Goal: Transaction & Acquisition: Obtain resource

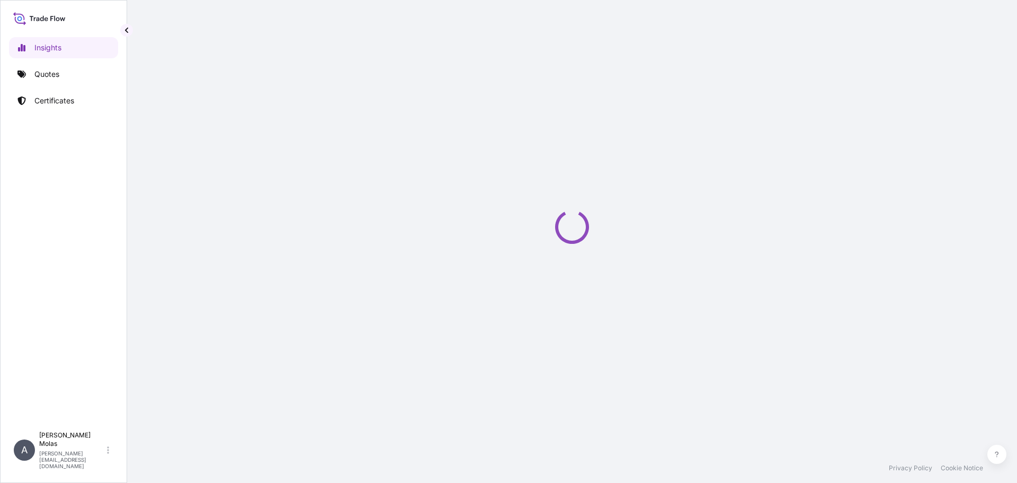
select select "2025"
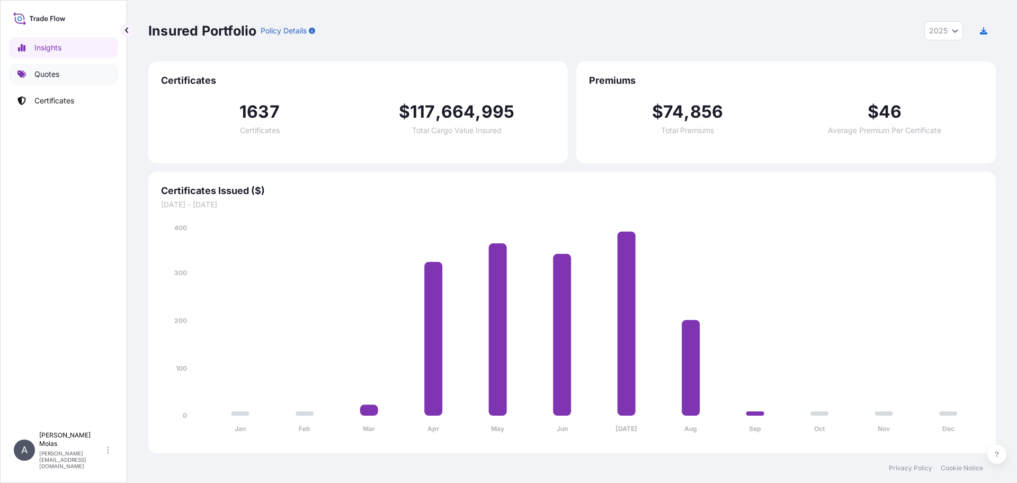
click at [69, 70] on link "Quotes" at bounding box center [63, 74] width 109 height 21
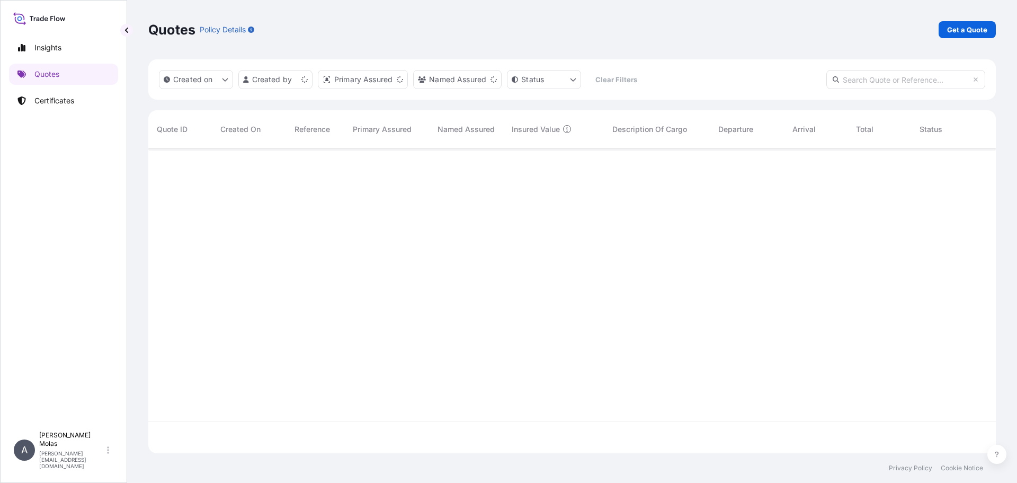
scroll to position [303, 840]
click at [980, 25] on p "Get a Quote" at bounding box center [967, 29] width 40 height 11
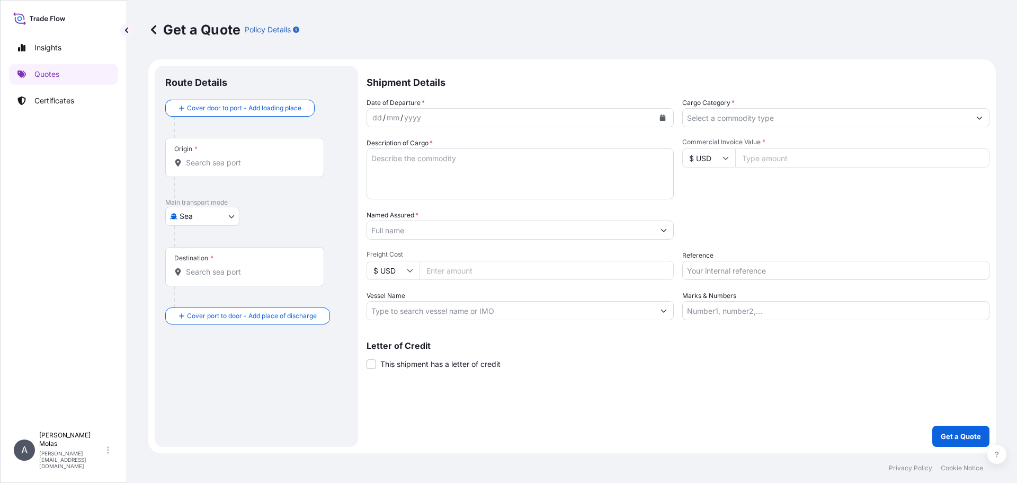
click at [205, 210] on body "Insights Quotes Certificates A [PERSON_NAME] [PERSON_NAME][EMAIL_ADDRESS][DOMAI…" at bounding box center [508, 241] width 1017 height 483
click at [216, 279] on div "Road" at bounding box center [203, 281] width 66 height 19
select select "Road"
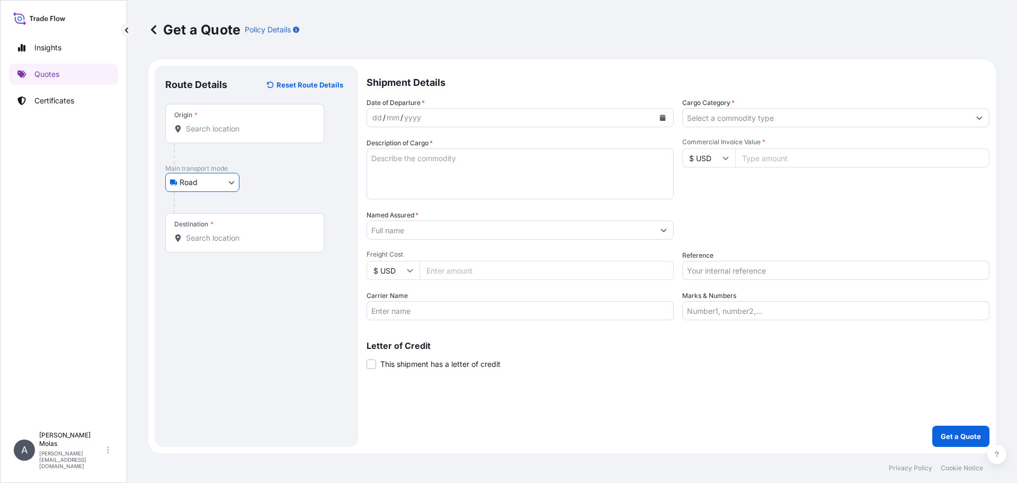
click at [217, 127] on input "Origin *" at bounding box center [248, 128] width 125 height 11
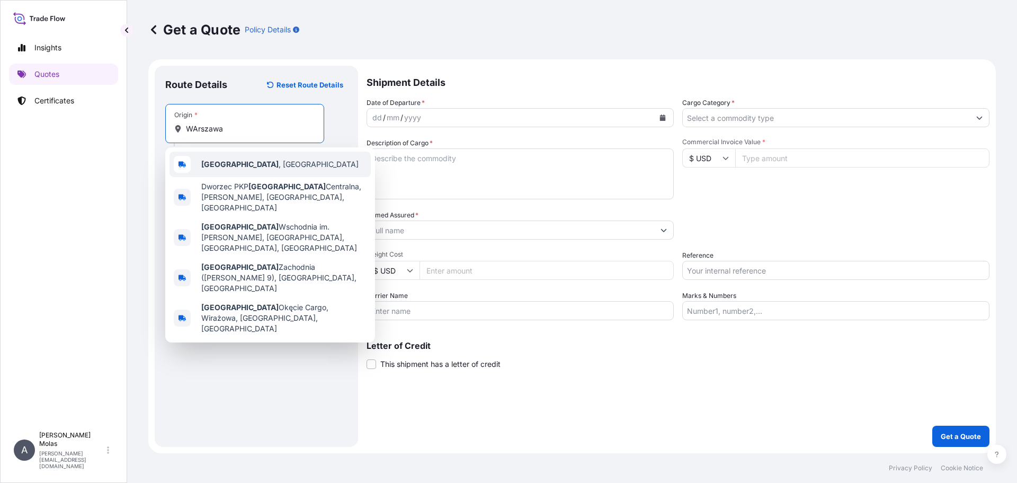
click at [229, 166] on b "[GEOGRAPHIC_DATA]" at bounding box center [239, 163] width 77 height 9
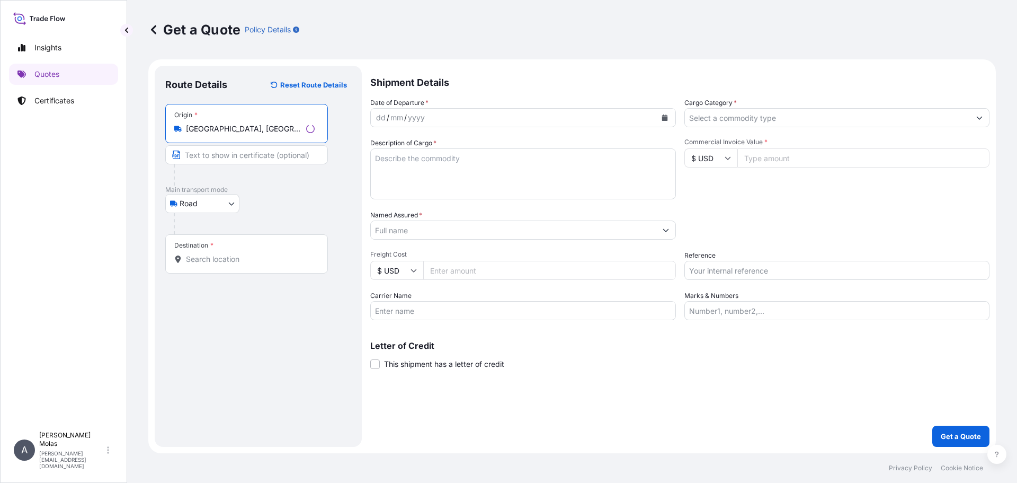
type input "Warszawa, Poland"
click at [238, 261] on input "Destination *" at bounding box center [250, 259] width 129 height 11
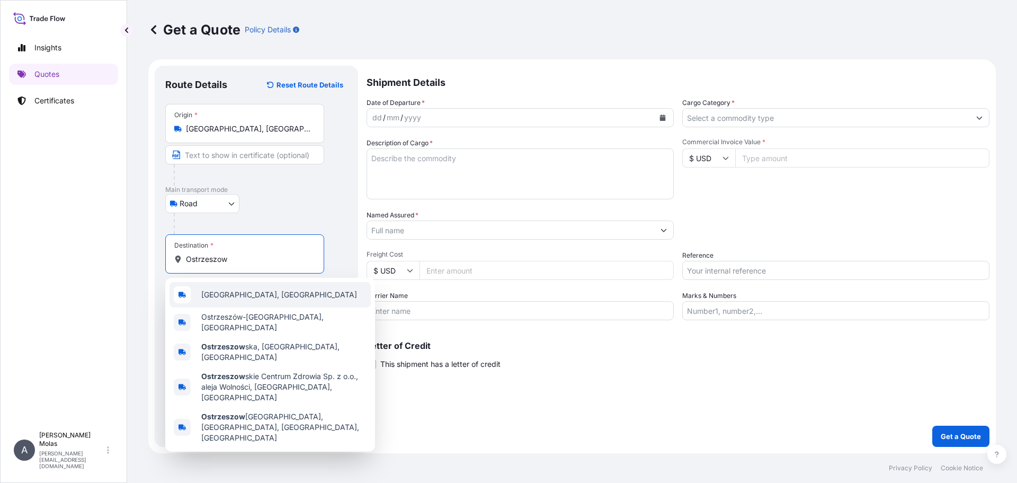
click at [277, 295] on div "Ostrzeszów, Poland" at bounding box center [270, 294] width 201 height 25
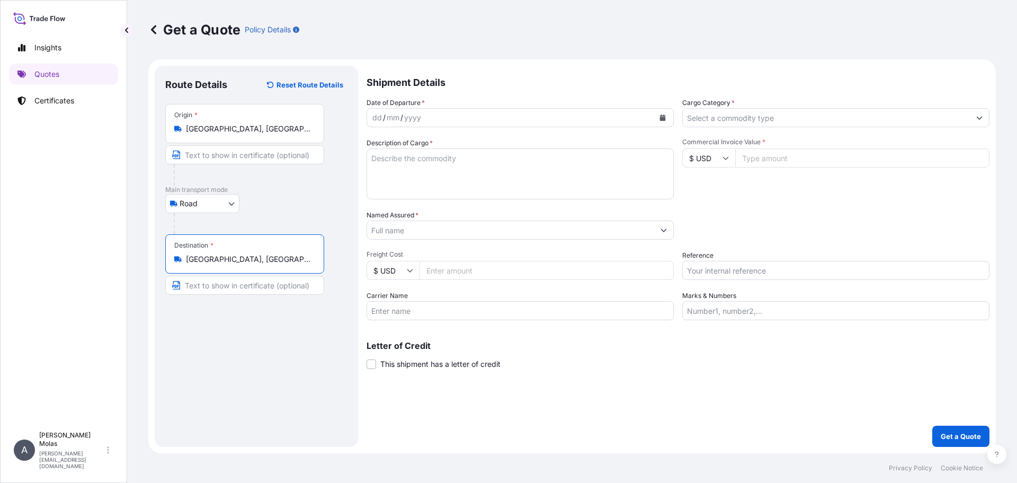
type input "Ostrzeszów, Poland"
click at [495, 118] on div "dd / mm / yyyy" at bounding box center [510, 117] width 287 height 19
click at [660, 118] on icon "Calendar" at bounding box center [663, 117] width 6 height 6
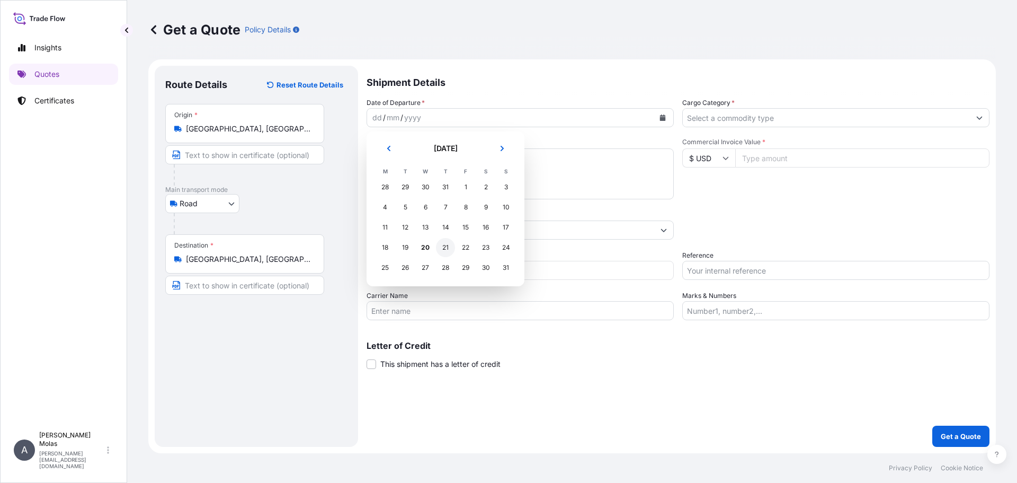
click at [451, 249] on div "21" at bounding box center [445, 247] width 19 height 19
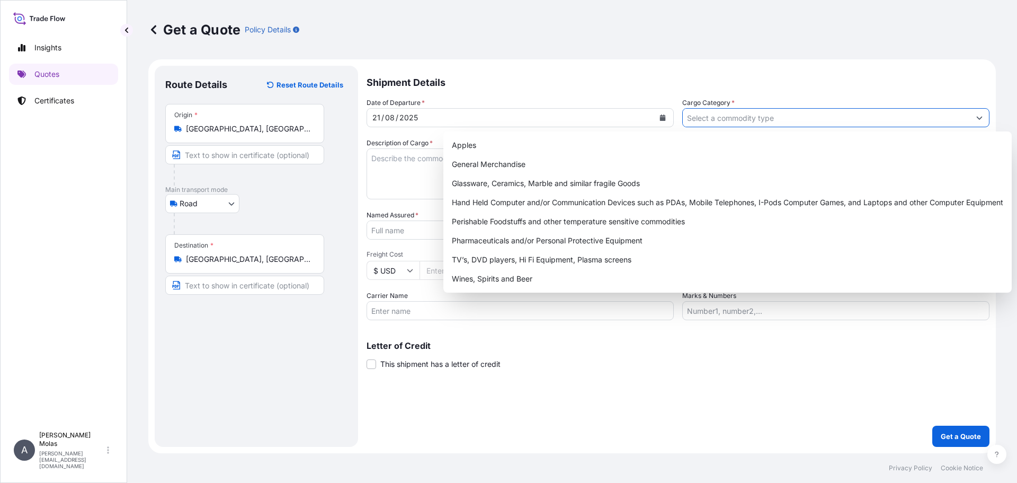
drag, startPoint x: 759, startPoint y: 122, endPoint x: 780, endPoint y: 118, distance: 21.6
click at [759, 121] on input "Cargo Category *" at bounding box center [826, 117] width 287 height 19
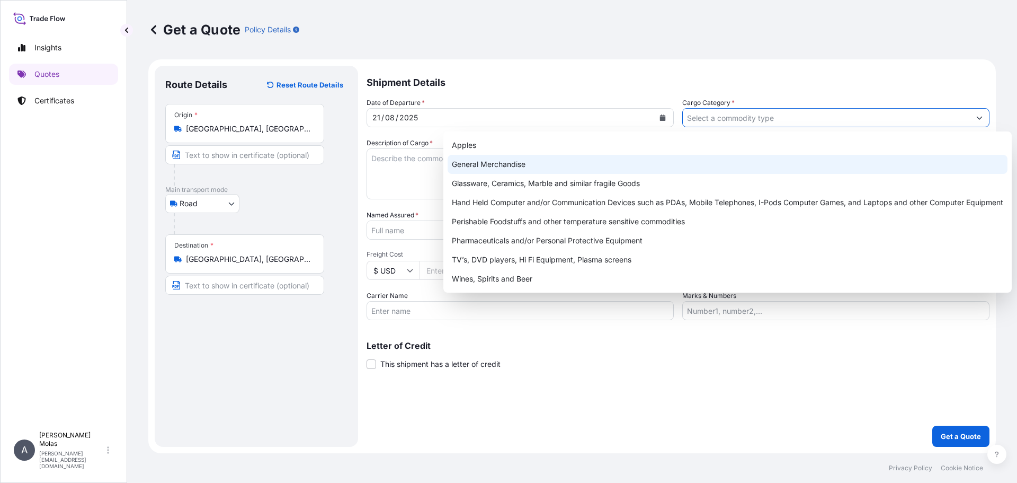
click at [584, 169] on div "General Merchandise" at bounding box center [728, 164] width 560 height 19
type input "General Merchandise"
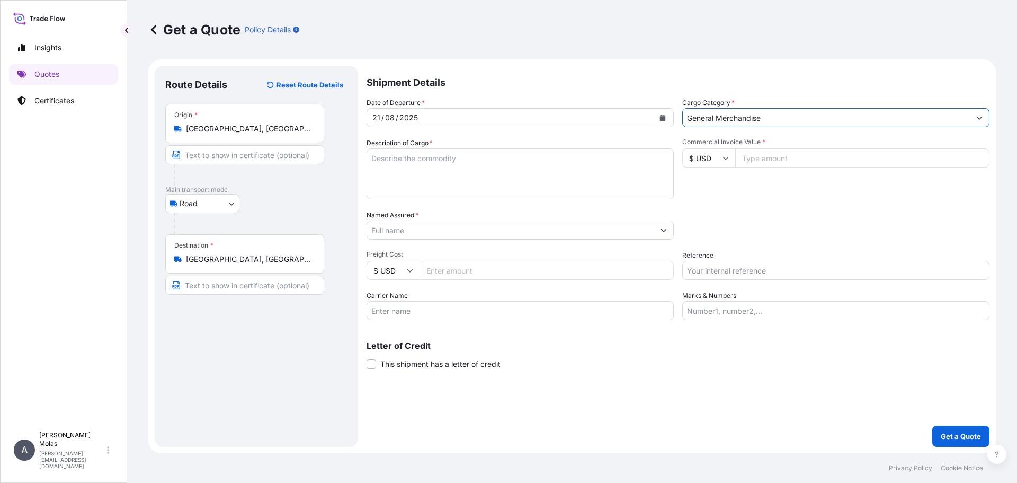
click at [515, 171] on textarea "Description of Cargo *" at bounding box center [520, 173] width 307 height 51
click at [765, 160] on input "Commercial Invoice Value *" at bounding box center [862, 157] width 254 height 19
type input "73857.90"
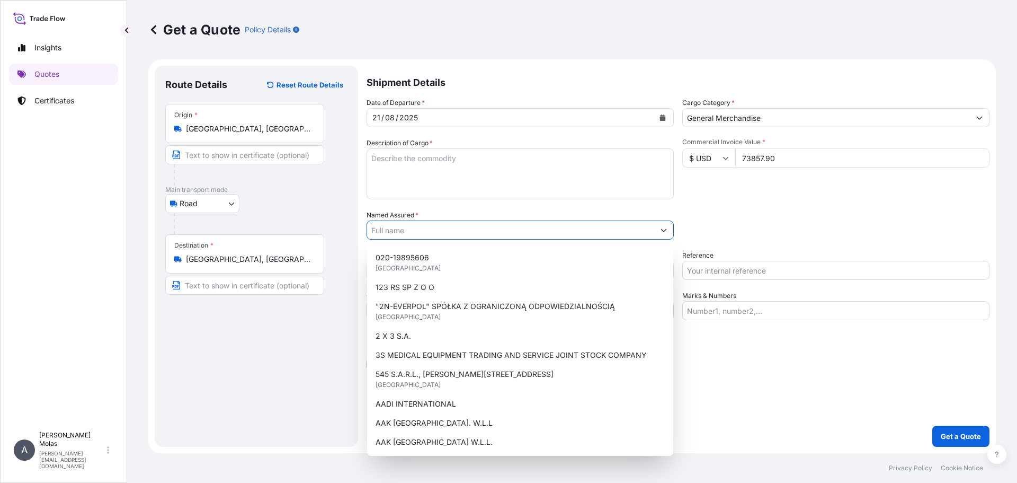
click at [394, 234] on input "Named Assured *" at bounding box center [510, 229] width 287 height 19
click at [606, 228] on input "Named Assured *" at bounding box center [510, 229] width 287 height 19
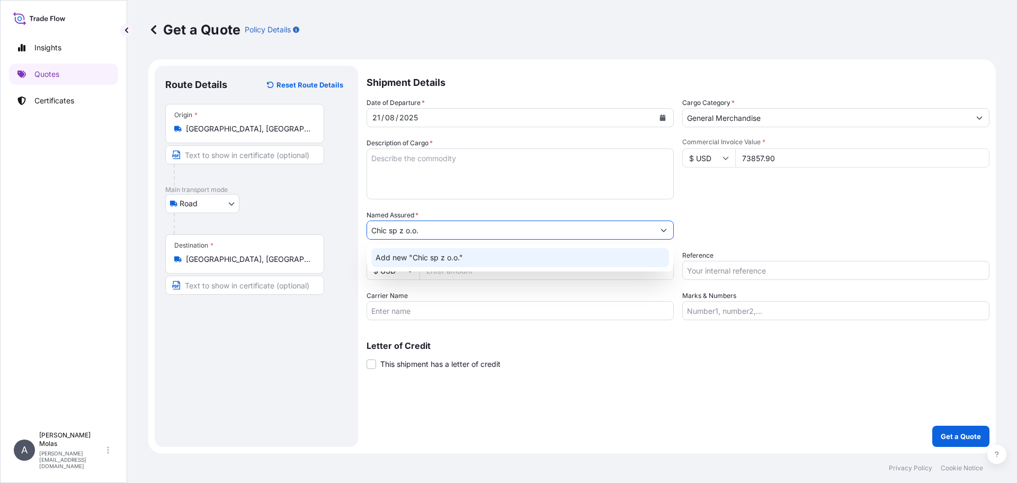
type input "Chic sp z o.o."
click at [825, 221] on div "Packing Category Type to search a container mode Please select a primary mode o…" at bounding box center [835, 225] width 307 height 30
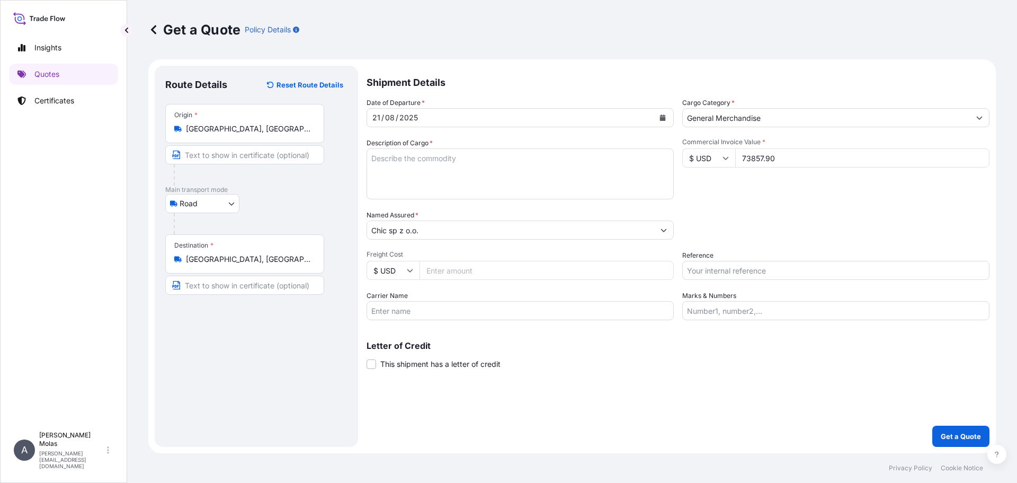
drag, startPoint x: 591, startPoint y: 376, endPoint x: 603, endPoint y: 376, distance: 12.7
click at [591, 376] on div "Shipment Details Date of Departure * 21 / 08 / 2025 Cargo Category * General Me…" at bounding box center [678, 256] width 623 height 381
click at [965, 437] on p "Get a Quote" at bounding box center [961, 436] width 40 height 11
click at [419, 175] on textarea "Description of Cargo *" at bounding box center [520, 173] width 307 height 51
type textarea "e cigaretes"
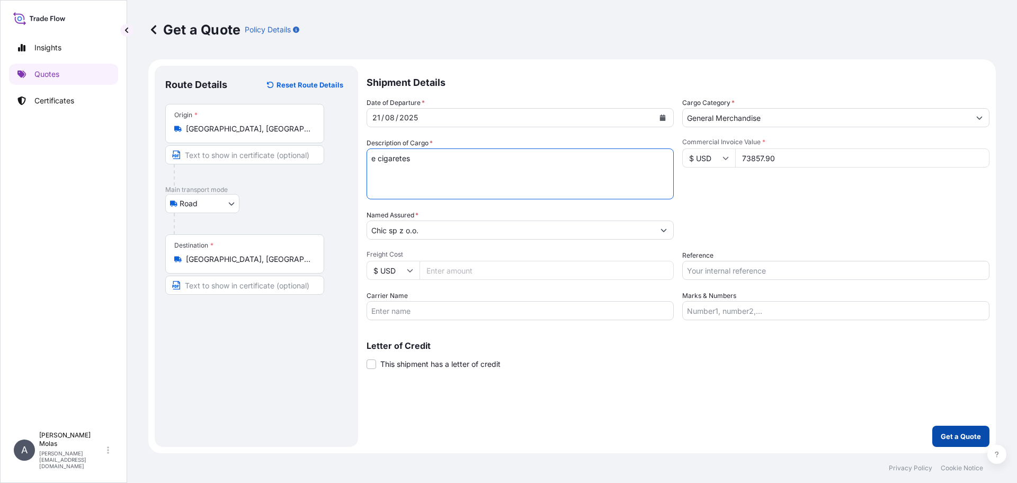
click at [952, 433] on p "Get a Quote" at bounding box center [961, 436] width 40 height 11
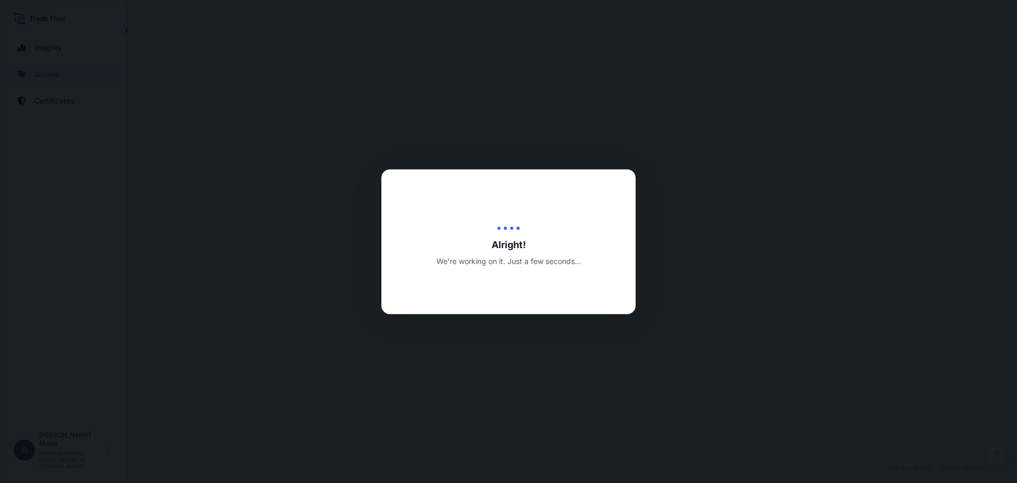
select select "Road"
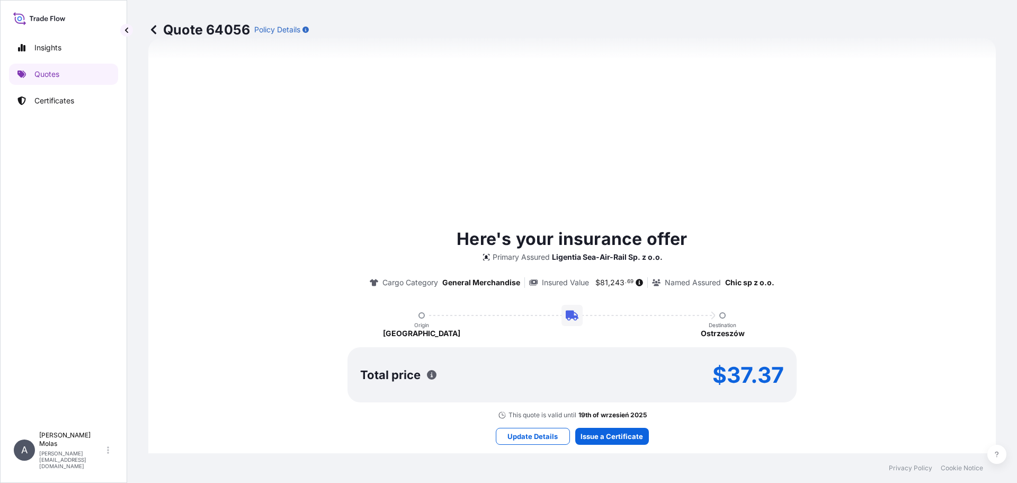
scroll to position [345, 0]
